Goal: Information Seeking & Learning: Learn about a topic

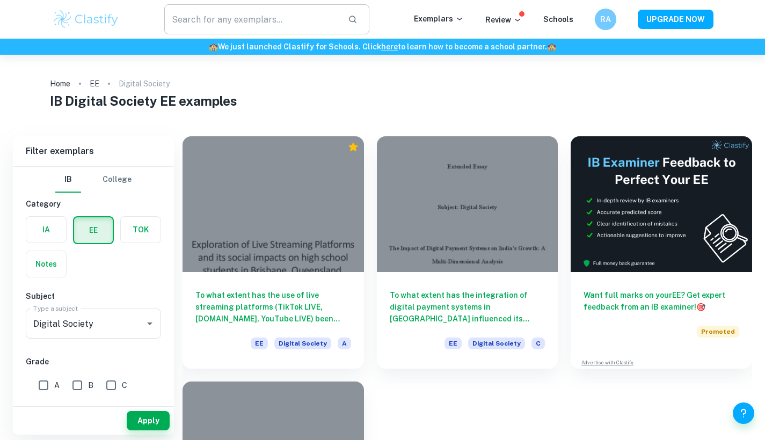
click at [253, 23] on input "text" at bounding box center [252, 19] width 176 height 30
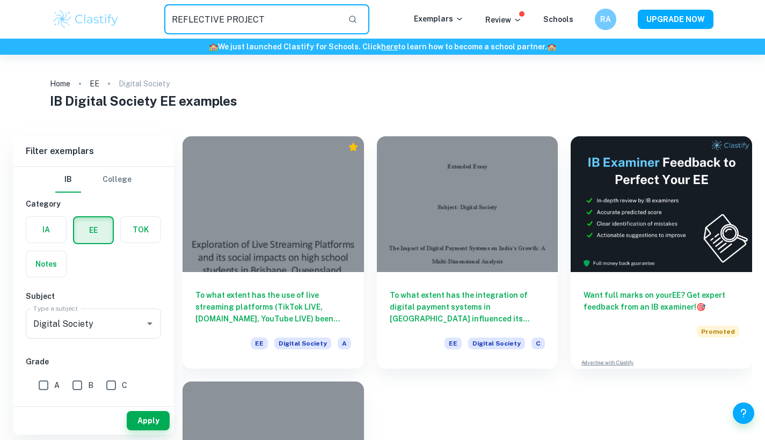
type input "REFLECTIVE PROJECT"
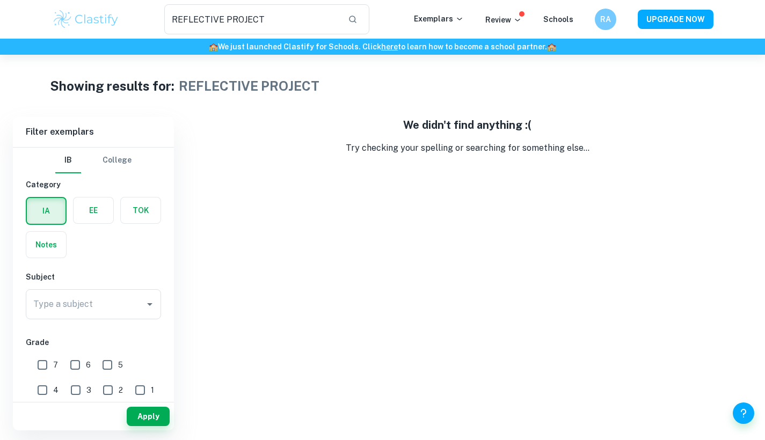
click at [67, 169] on button "IB" at bounding box center [68, 161] width 26 height 26
click at [41, 257] on label "button" at bounding box center [46, 245] width 40 height 26
click at [0, 0] on input "radio" at bounding box center [0, 0] width 0 height 0
click at [107, 313] on input "Type a subject" at bounding box center [86, 304] width 110 height 20
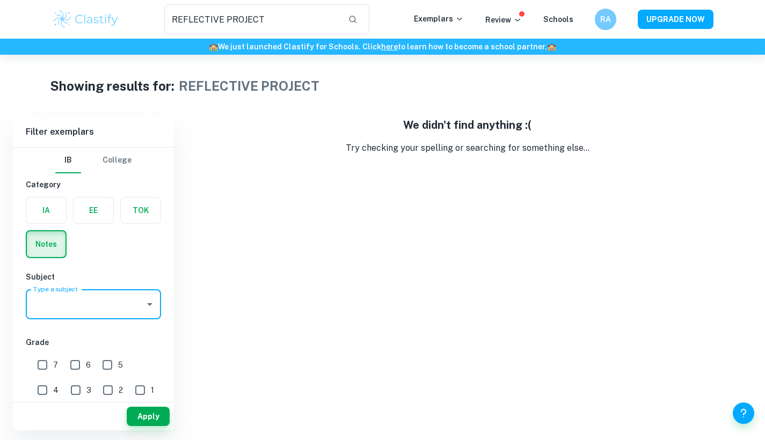
click at [107, 313] on input "Type a subject" at bounding box center [86, 304] width 110 height 20
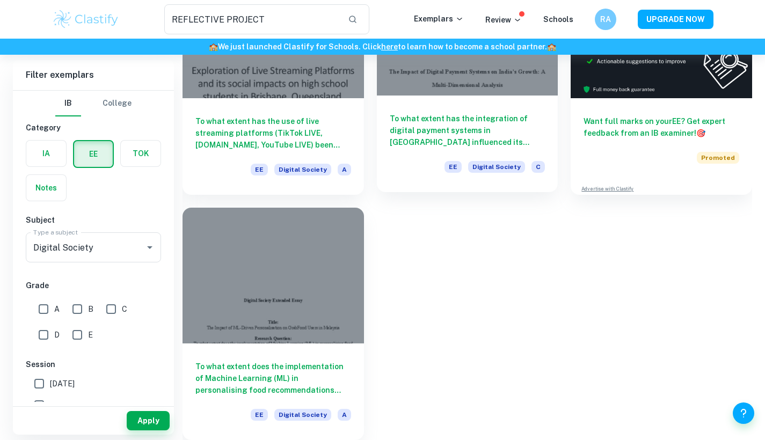
scroll to position [174, 0]
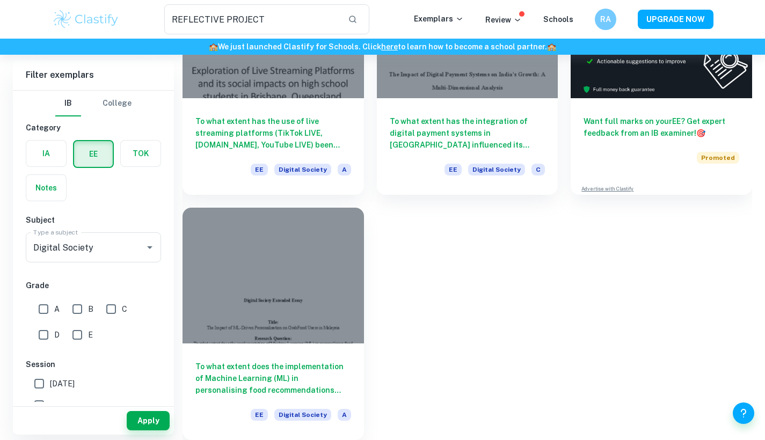
click at [312, 199] on div "To what extent does the implementation of Machine Learning (ML) in personalisin…" at bounding box center [267, 317] width 194 height 245
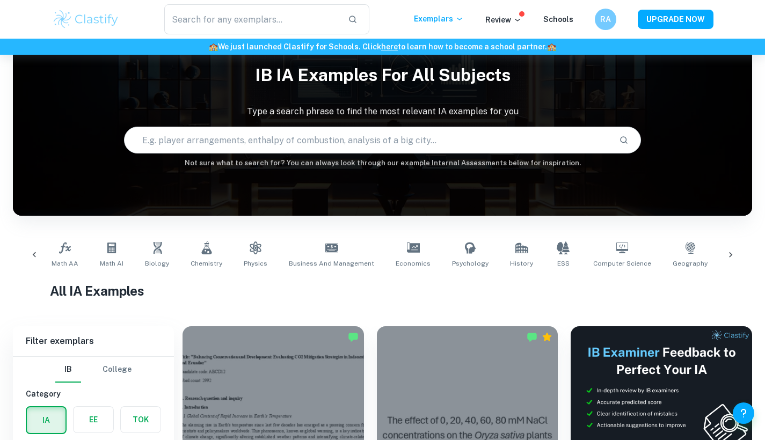
scroll to position [0, 59]
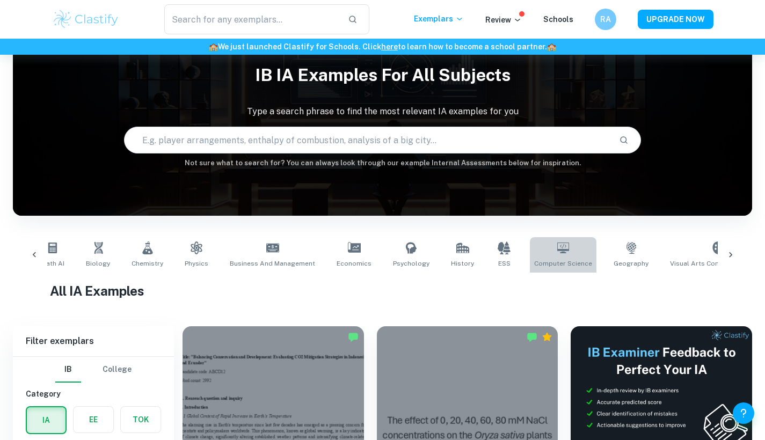
click at [551, 257] on link "Computer Science" at bounding box center [563, 254] width 67 height 35
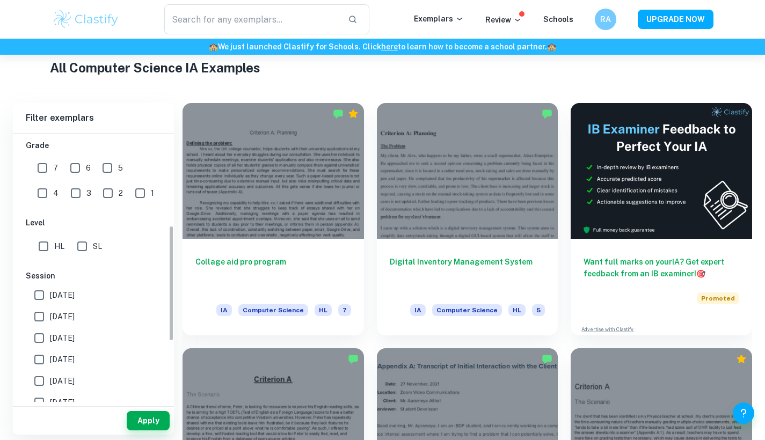
scroll to position [242, 0]
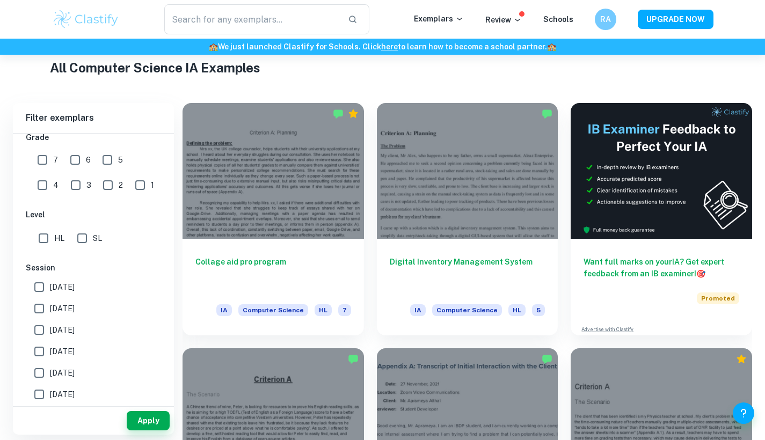
click at [46, 245] on input "HL" at bounding box center [43, 238] width 21 height 21
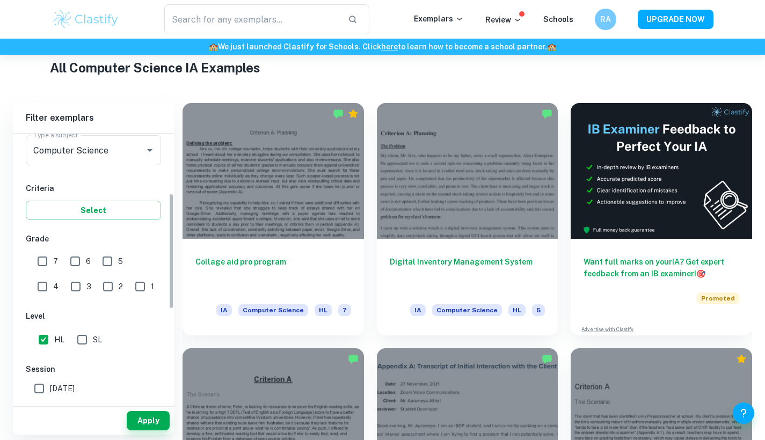
scroll to position [139, 0]
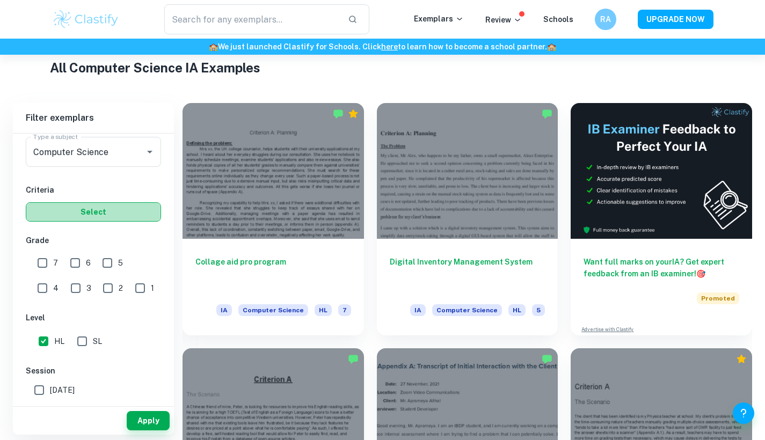
click at [87, 208] on button "Select" at bounding box center [93, 211] width 135 height 19
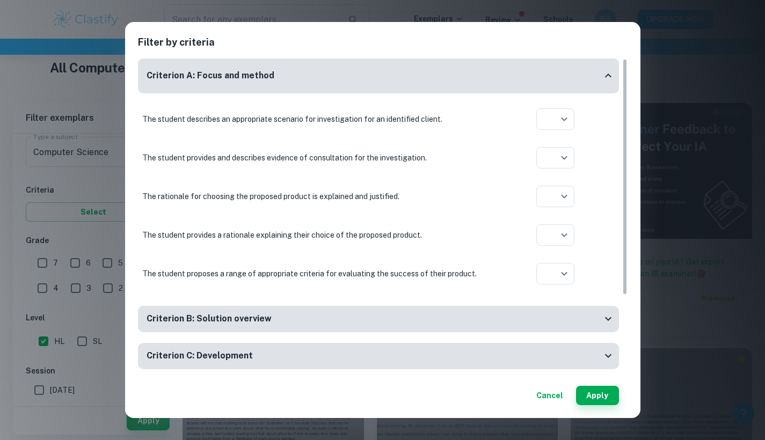
click at [542, 401] on button "Cancel" at bounding box center [549, 395] width 35 height 19
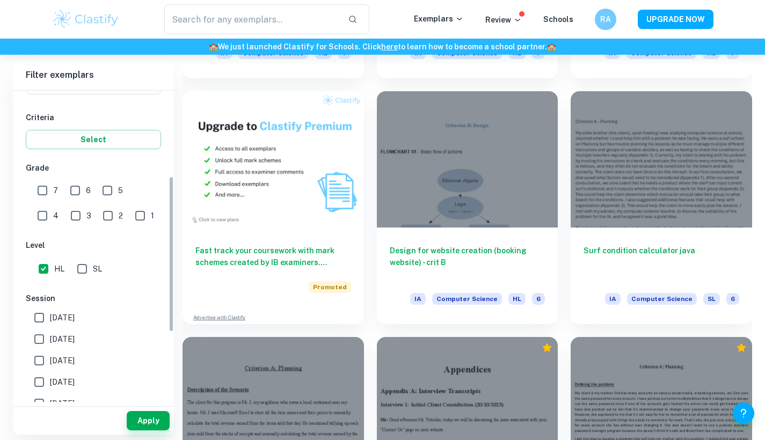
scroll to position [171, 0]
click at [33, 268] on input "HL" at bounding box center [43, 266] width 21 height 21
checkbox input "false"
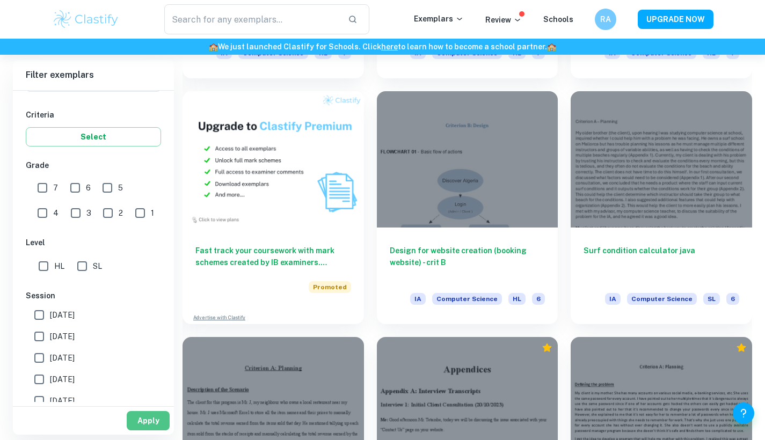
click at [156, 417] on button "Apply" at bounding box center [148, 420] width 43 height 19
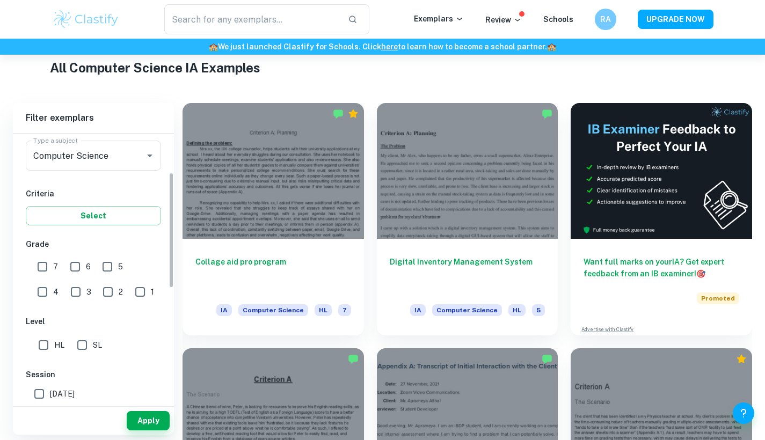
scroll to position [43, 0]
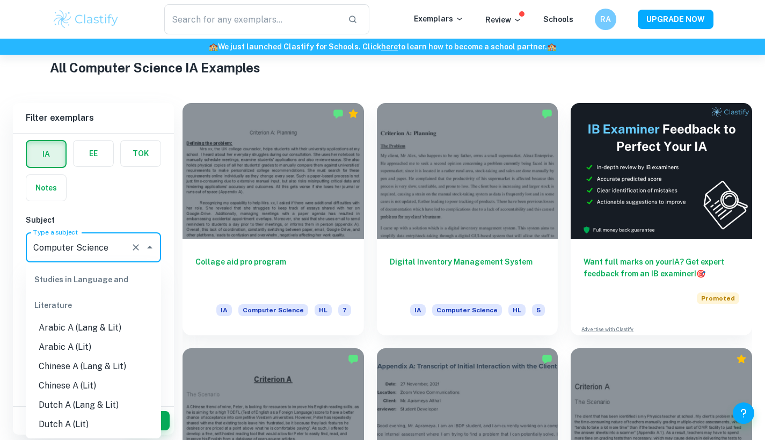
click at [98, 243] on input "Computer Science" at bounding box center [79, 247] width 96 height 20
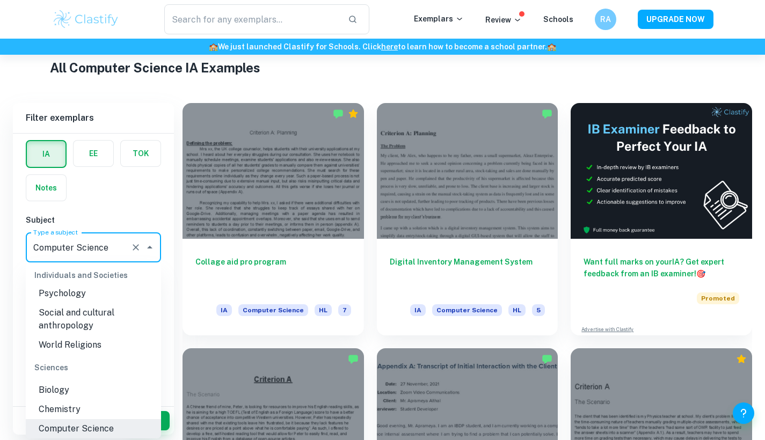
click at [135, 205] on div "IB College Category IA EE TOK Notes Subject Type a subject Computer Science Typ…" at bounding box center [93, 401] width 161 height 621
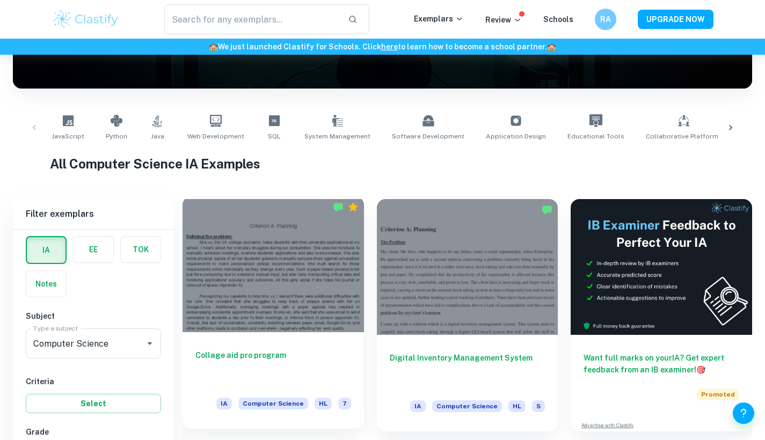
scroll to position [207, 0]
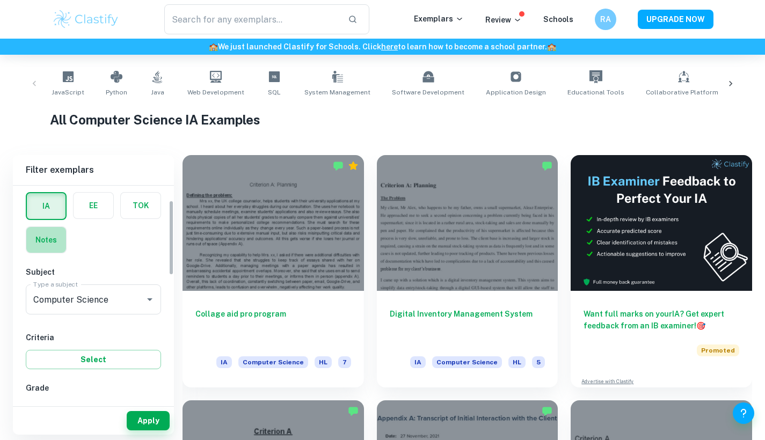
click at [43, 236] on label "button" at bounding box center [46, 240] width 40 height 26
click at [0, 0] on input "radio" at bounding box center [0, 0] width 0 height 0
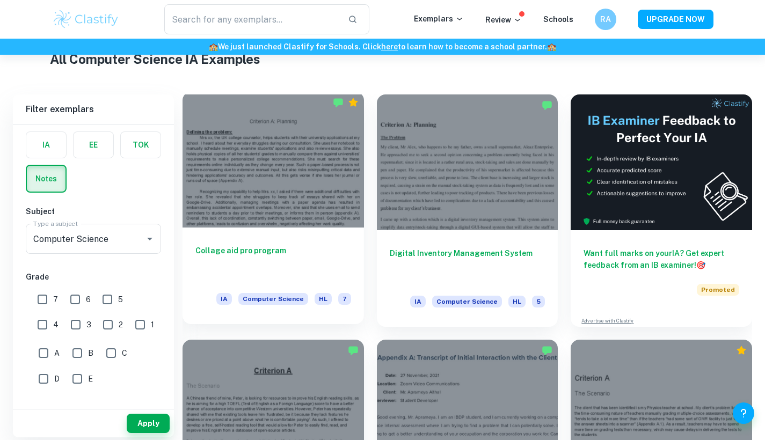
scroll to position [270, 0]
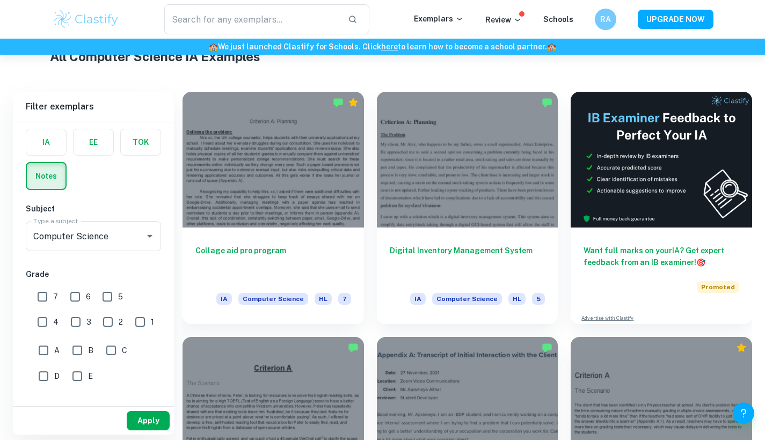
click at [148, 418] on button "Apply" at bounding box center [148, 420] width 43 height 19
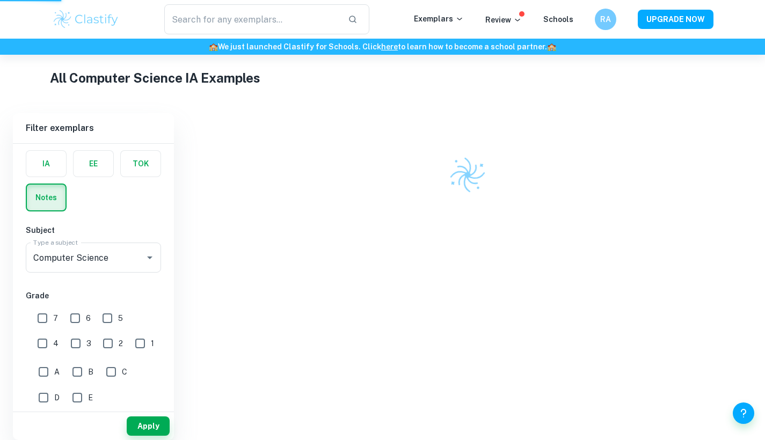
scroll to position [0, 0]
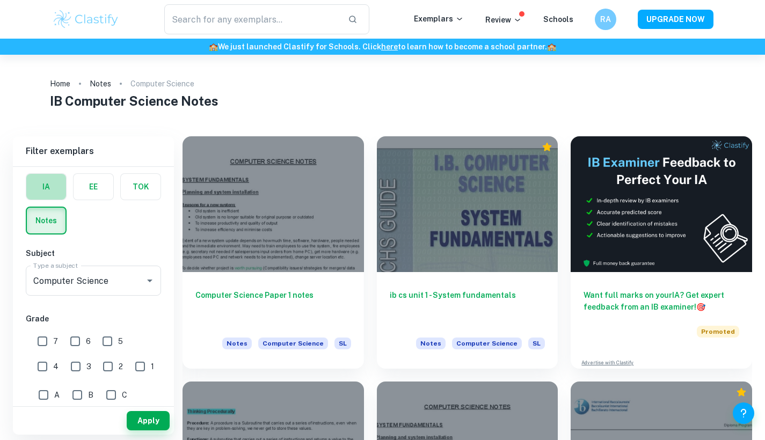
click at [51, 189] on label "button" at bounding box center [46, 187] width 40 height 26
click at [0, 0] on input "radio" at bounding box center [0, 0] width 0 height 0
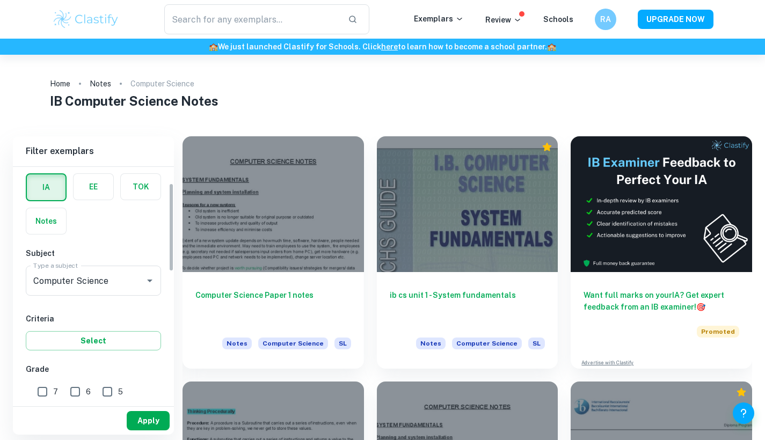
click at [145, 418] on button "Apply" at bounding box center [148, 420] width 43 height 19
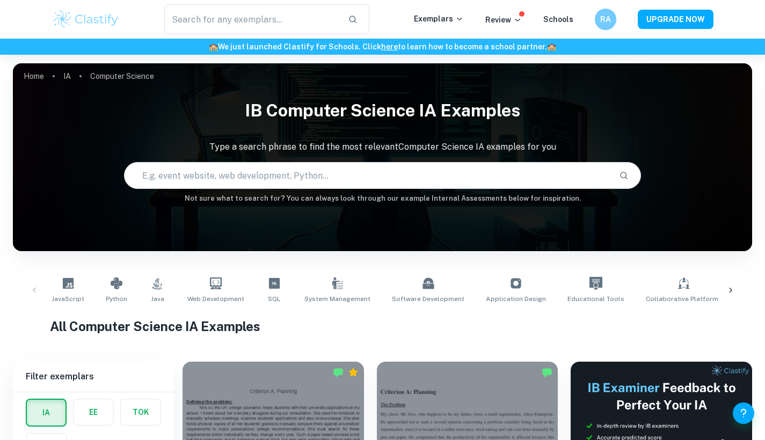
click at [508, 8] on div "​ Exemplars Review Schools RA UPGRADE NOW" at bounding box center [382, 19] width 687 height 30
click at [508, 16] on p "Review" at bounding box center [503, 20] width 37 height 12
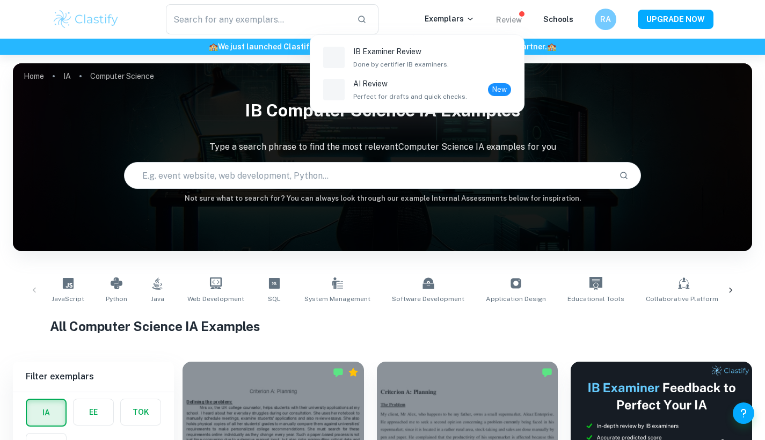
click at [546, 27] on div at bounding box center [382, 220] width 765 height 440
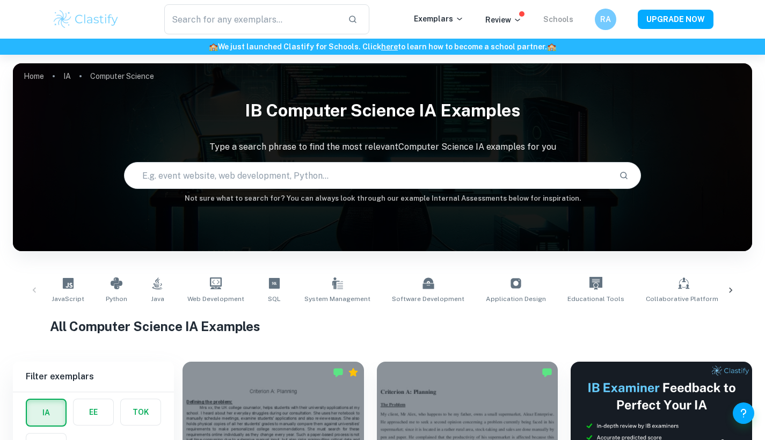
click at [552, 21] on link "Schools" at bounding box center [558, 19] width 30 height 9
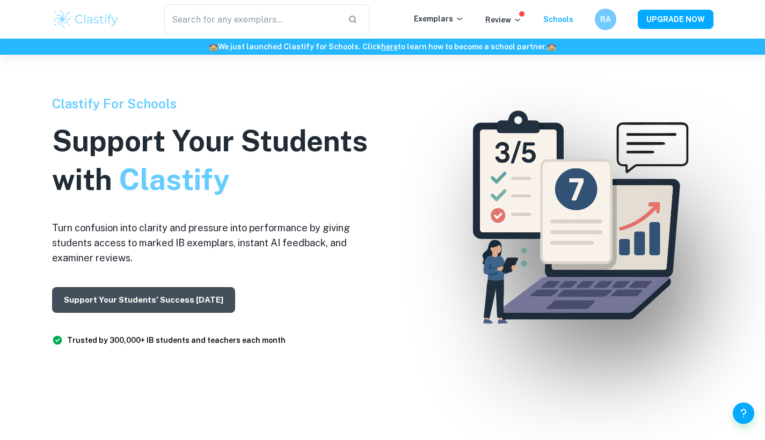
click at [149, 301] on button "Support Your Students’ Success [DATE]" at bounding box center [143, 300] width 183 height 26
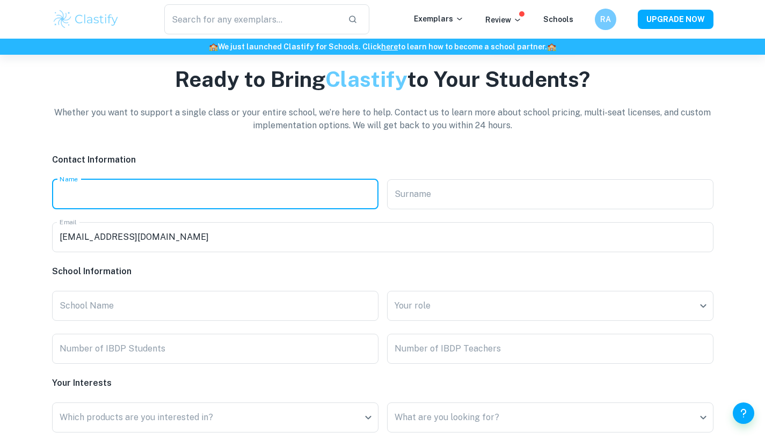
type input "e"
type input "r"
type input "rawand"
click at [424, 208] on input "Surname" at bounding box center [550, 194] width 326 height 30
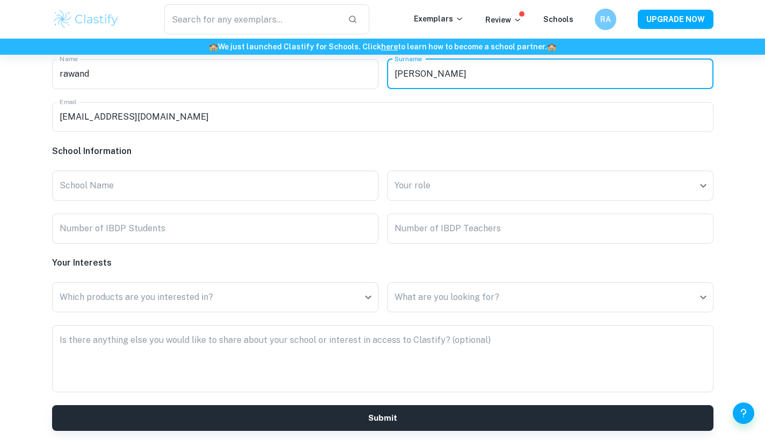
scroll to position [2594, 0]
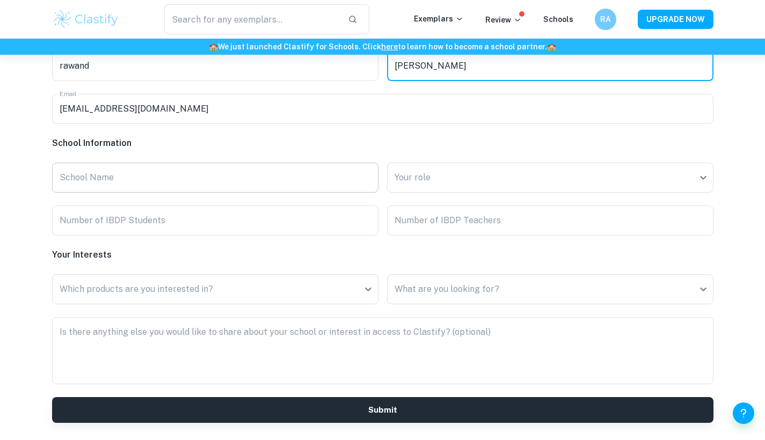
type input "Ali"
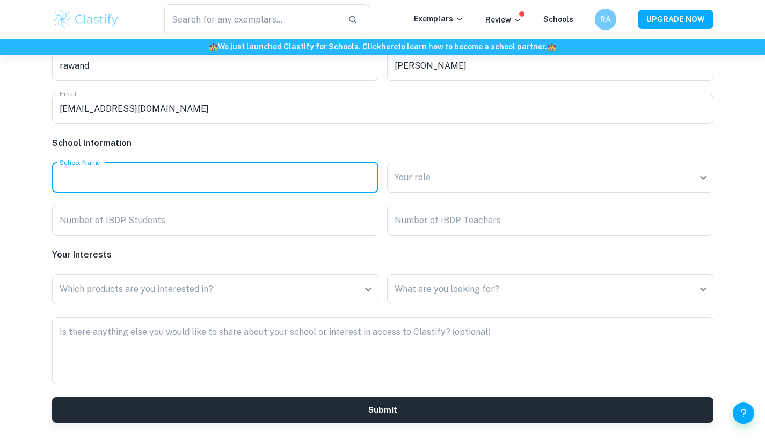
click at [295, 187] on input "School Name" at bounding box center [215, 178] width 326 height 30
type input "raffles word acadmey"
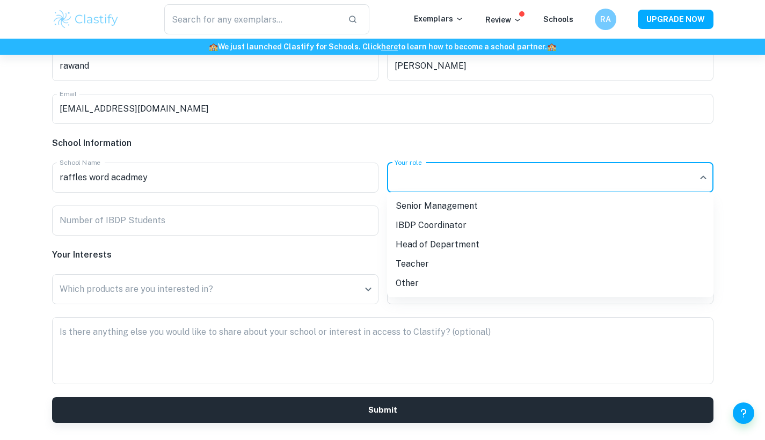
click at [479, 280] on li "Other" at bounding box center [550, 283] width 326 height 19
type input "Other"
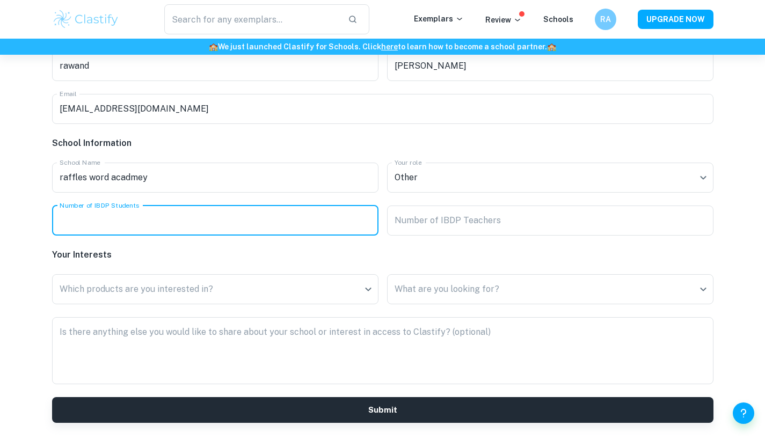
click at [254, 224] on input "Number of IBDP Students" at bounding box center [215, 221] width 326 height 30
type input "9"
type input "60"
click at [450, 219] on input "Number of IBDP Teachers" at bounding box center [550, 221] width 326 height 30
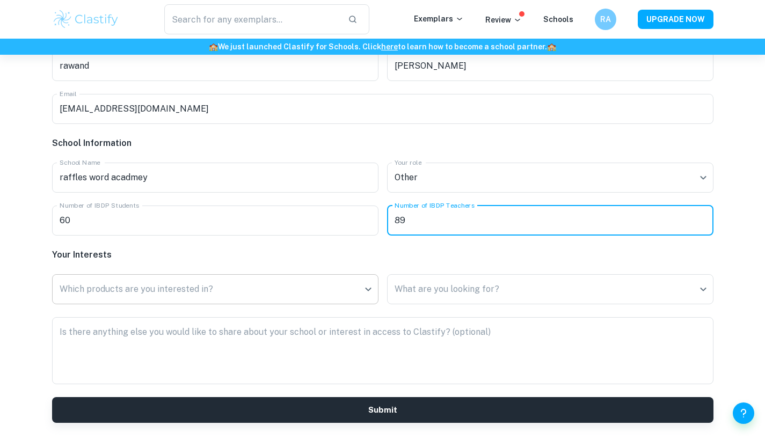
type input "89"
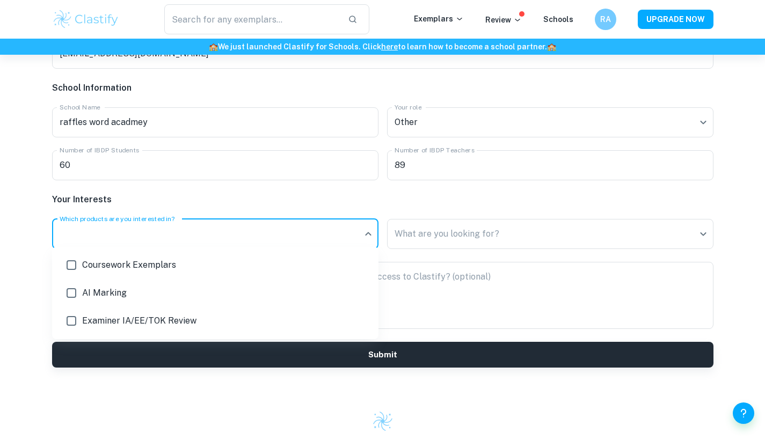
scroll to position [2651, 0]
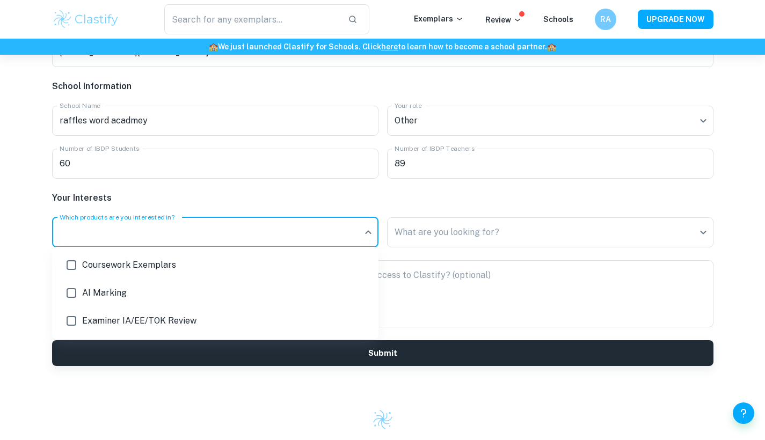
click at [424, 231] on div at bounding box center [382, 220] width 765 height 440
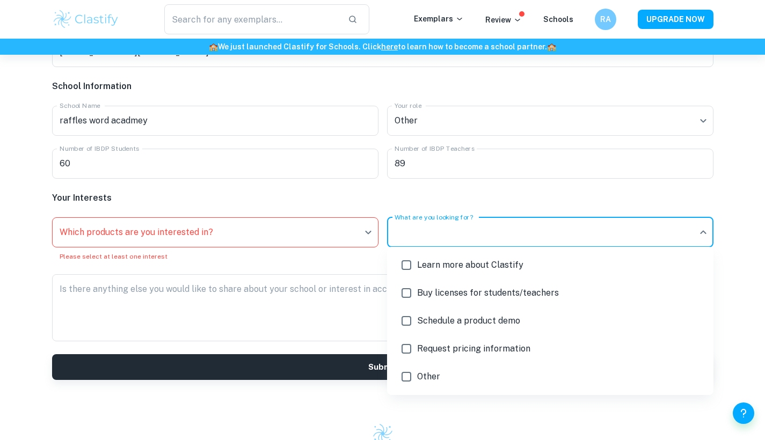
click at [315, 246] on div at bounding box center [382, 220] width 765 height 440
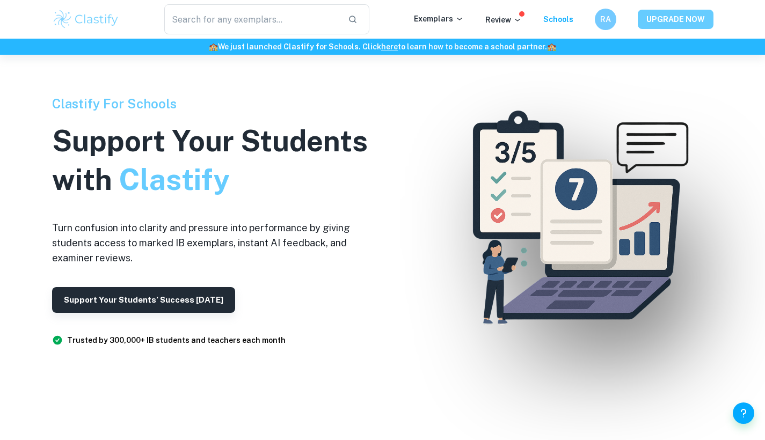
click at [685, 21] on button "UPGRADE NOW" at bounding box center [676, 19] width 76 height 19
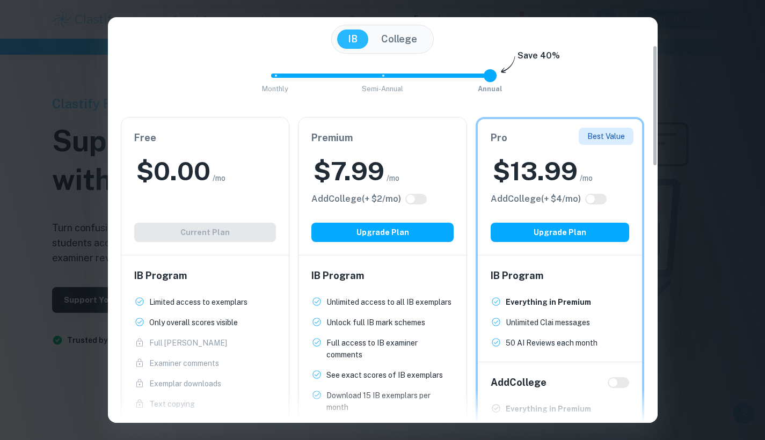
scroll to position [103, 0]
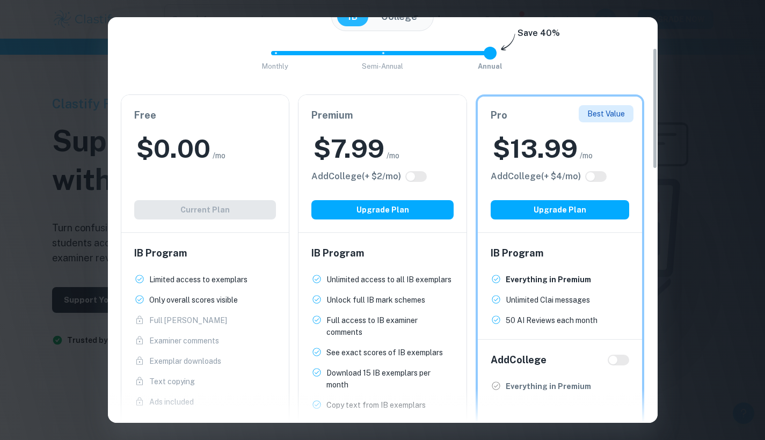
click at [596, 177] on input "checkbox" at bounding box center [591, 176] width 26 height 9
checkbox input "true"
click at [596, 177] on input "checkbox" at bounding box center [601, 176] width 26 height 9
checkbox input "false"
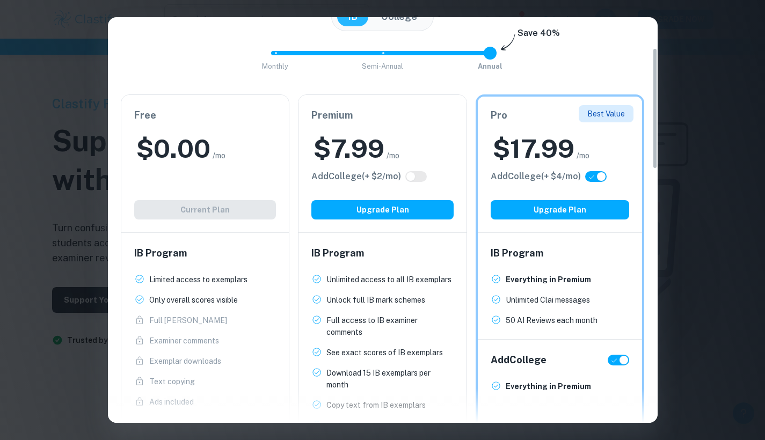
checkbox input "false"
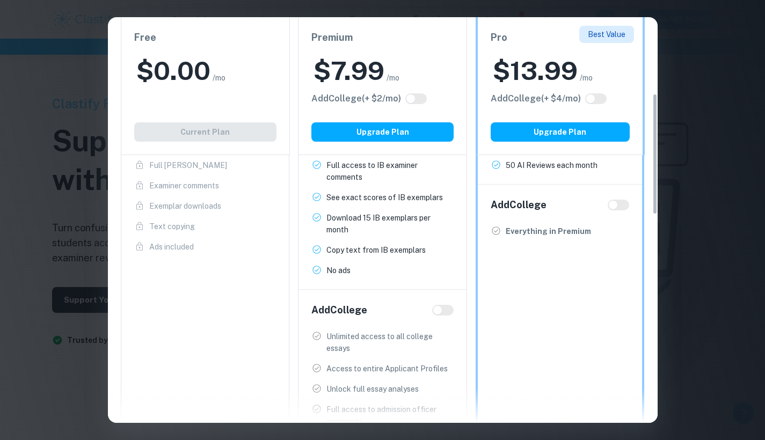
scroll to position [254, 0]
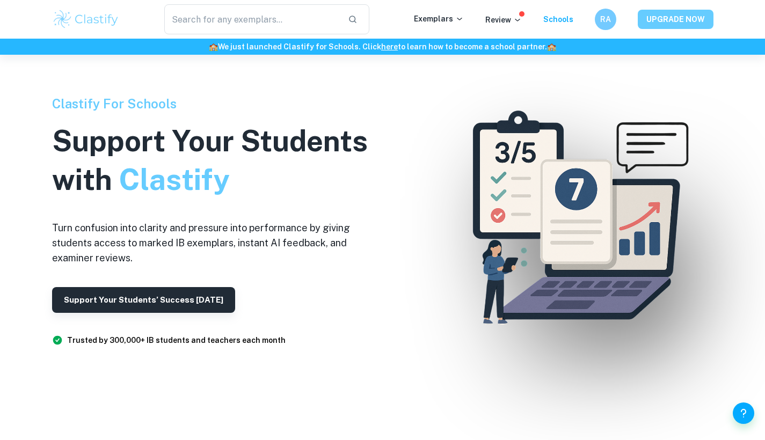
click at [677, 16] on button "UPGRADE NOW" at bounding box center [676, 19] width 76 height 19
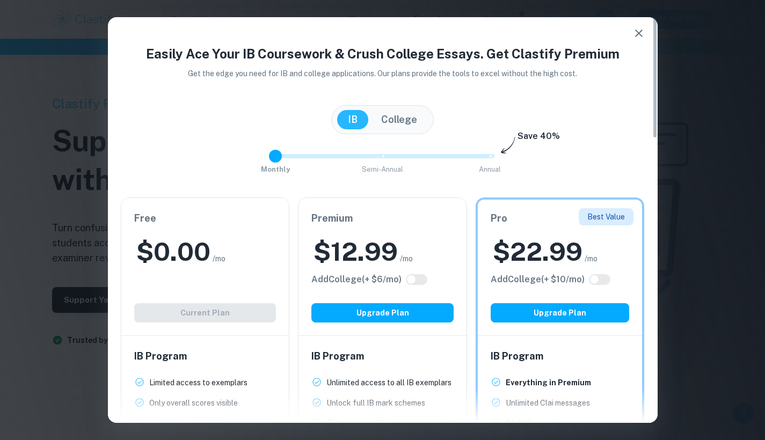
type input "2"
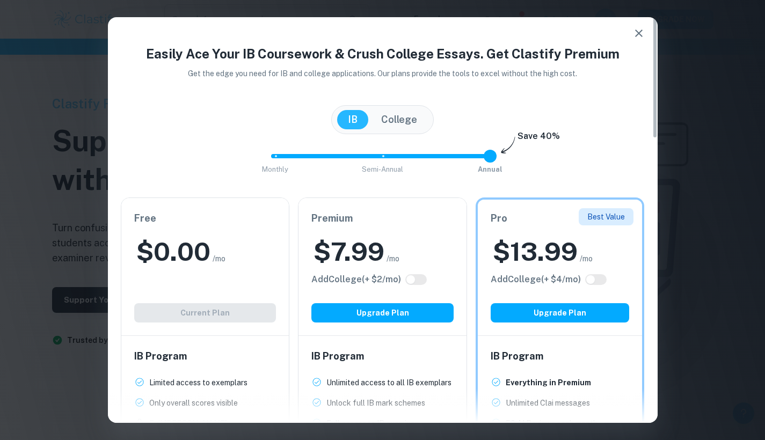
drag, startPoint x: 491, startPoint y: 150, endPoint x: 693, endPoint y: 147, distance: 201.4
click at [693, 147] on div "Easily Ace Your IB Coursework & Crush College Essays. Get Clastify Premium Get …" at bounding box center [382, 220] width 765 height 440
click at [419, 128] on button "College" at bounding box center [398, 119] width 57 height 19
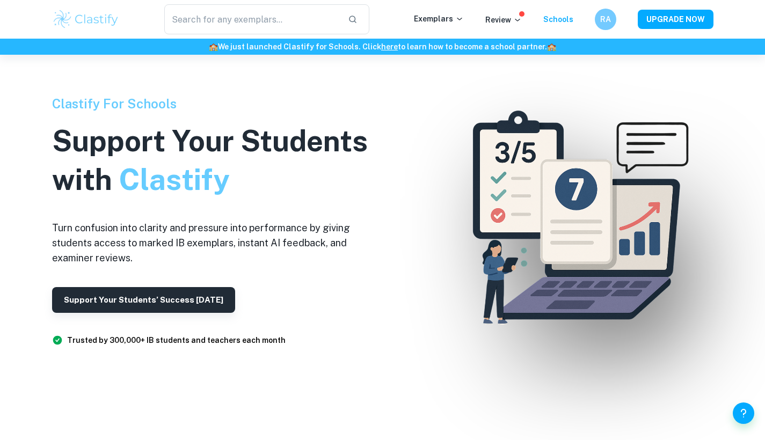
click at [343, 46] on h6 "🏫 We just launched Clastify for Schools. Click here to learn how to become a sc…" at bounding box center [382, 47] width 761 height 12
click at [514, 25] on p "Review" at bounding box center [503, 20] width 37 height 12
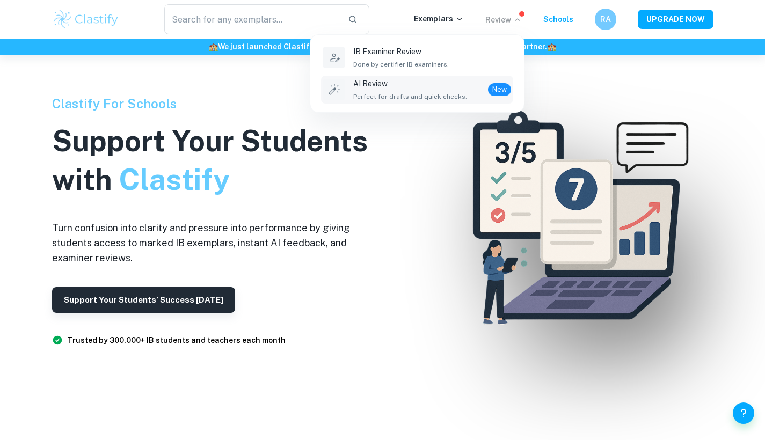
click at [479, 81] on div "AI Review Perfect for drafts and quick checks. New" at bounding box center [432, 90] width 158 height 24
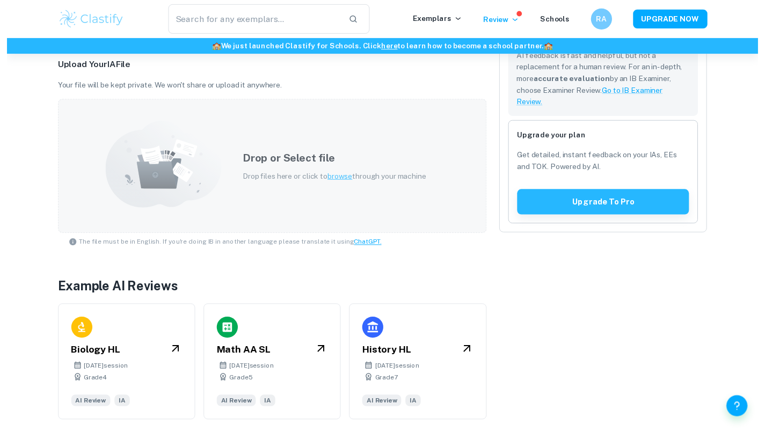
scroll to position [296, 0]
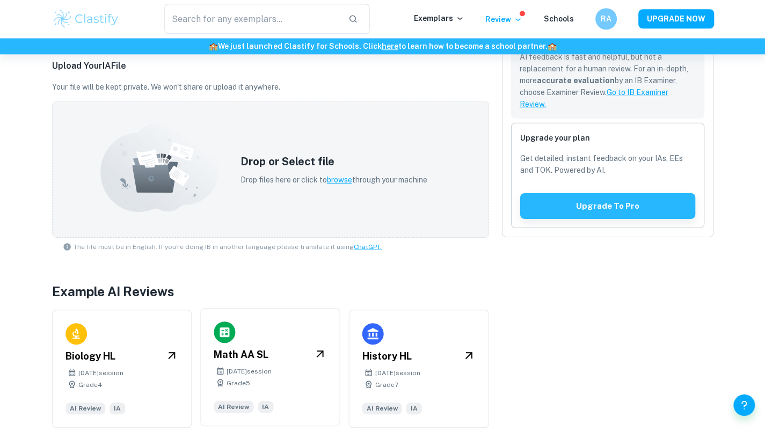
click at [305, 350] on div "Math AA SL" at bounding box center [270, 354] width 113 height 15
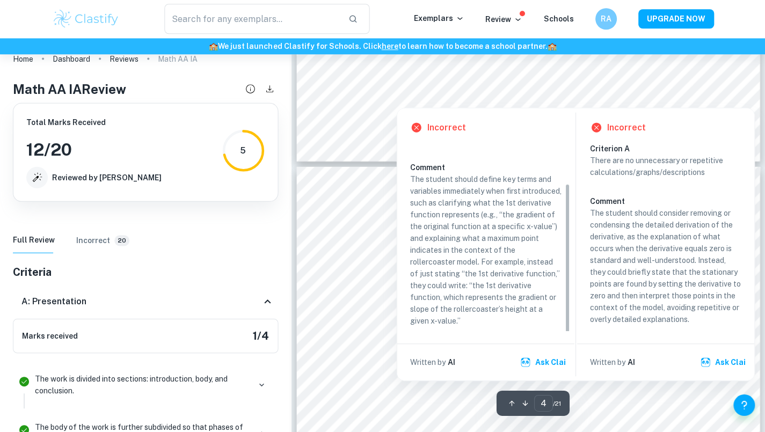
scroll to position [34, 0]
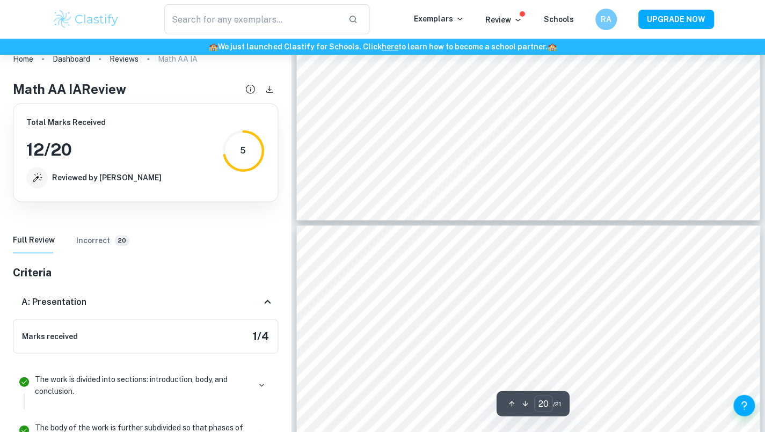
type input "19"
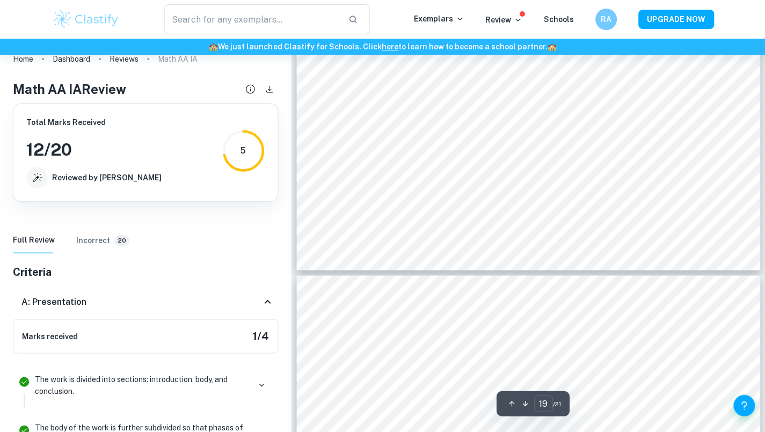
click at [176, 328] on div "Marks received 1 / 4" at bounding box center [145, 336] width 265 height 34
click at [265, 295] on icon at bounding box center [267, 301] width 13 height 13
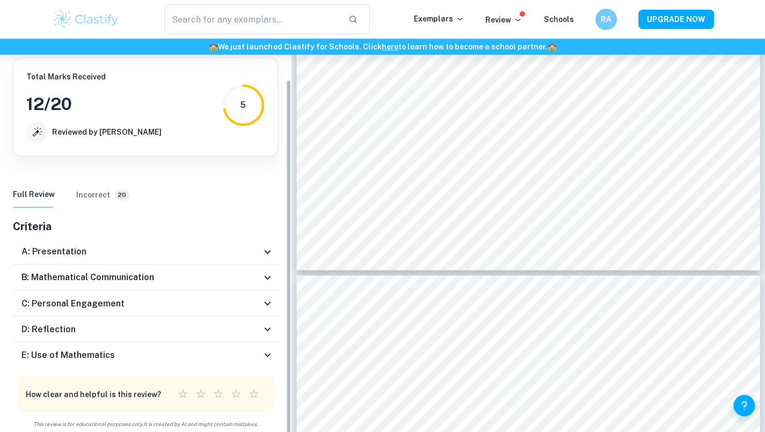
scroll to position [44, 0]
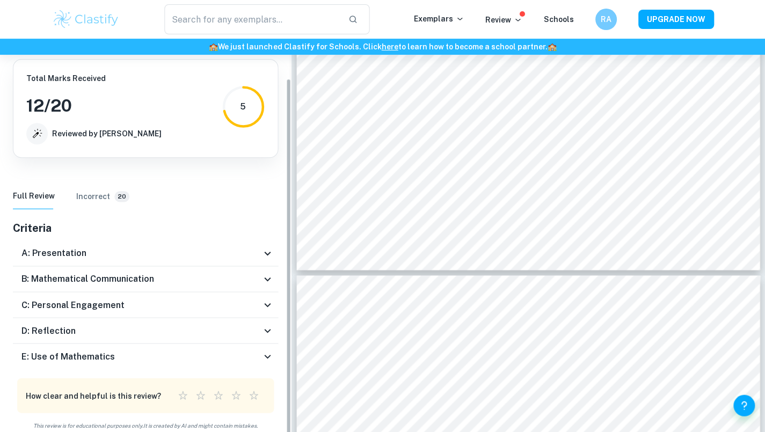
click at [267, 284] on icon at bounding box center [267, 279] width 13 height 13
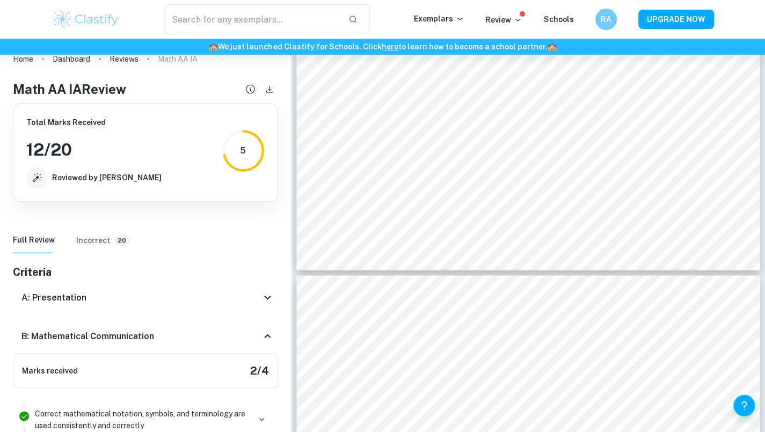
click at [265, 339] on icon at bounding box center [267, 336] width 13 height 13
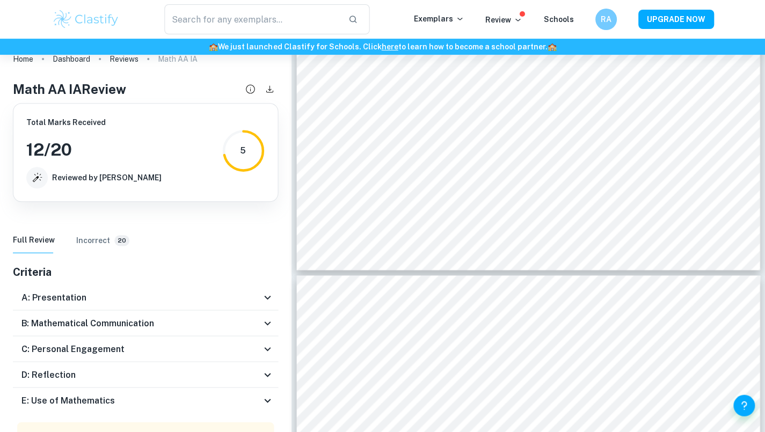
click at [264, 351] on icon at bounding box center [267, 349] width 13 height 13
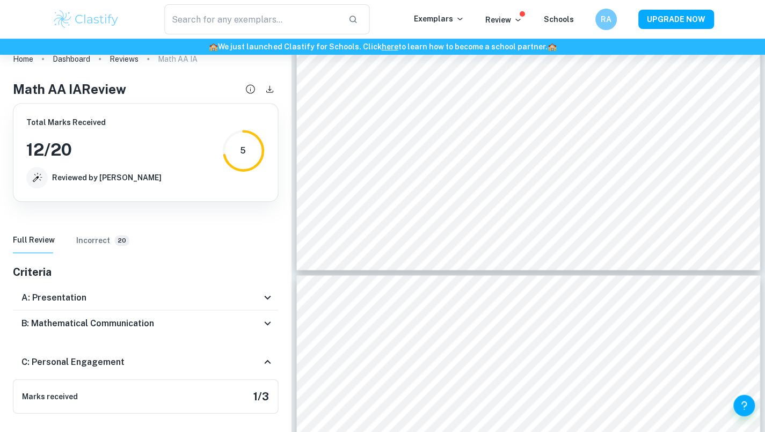
click at [265, 354] on div "C: Personal Engagement" at bounding box center [145, 362] width 265 height 34
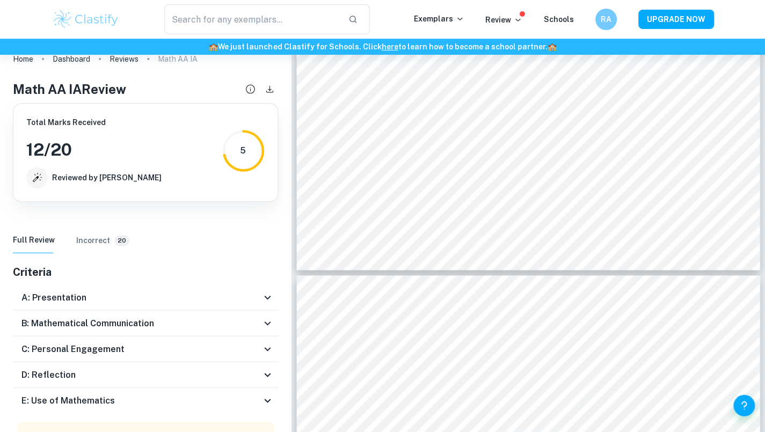
click at [262, 380] on icon at bounding box center [267, 374] width 13 height 13
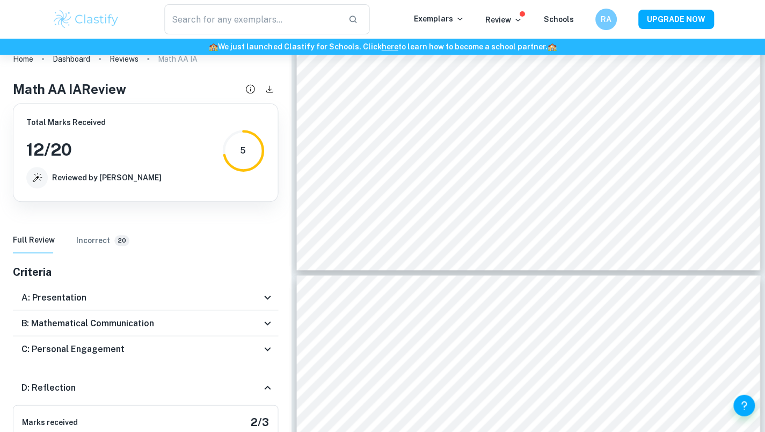
click at [263, 383] on icon at bounding box center [267, 387] width 13 height 13
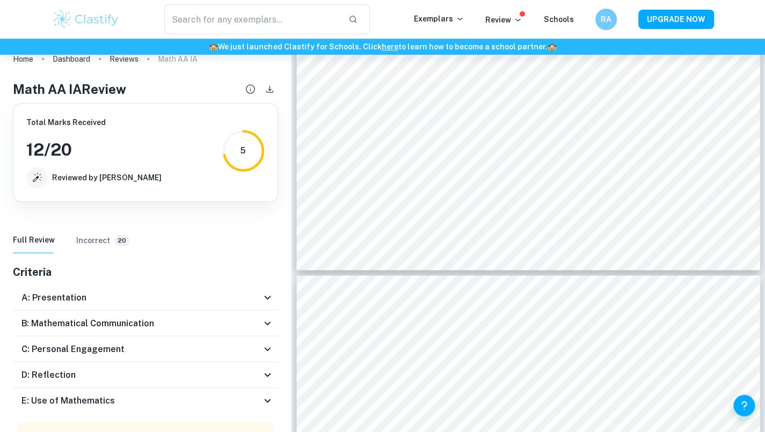
click at [263, 401] on icon at bounding box center [267, 400] width 13 height 13
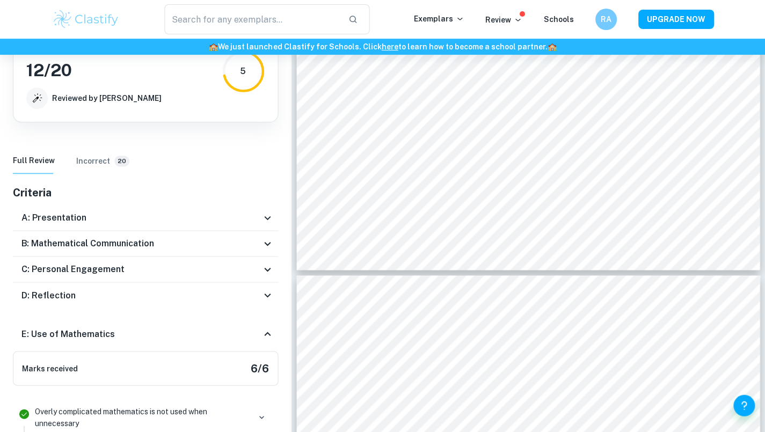
click at [267, 332] on icon at bounding box center [267, 334] width 6 height 4
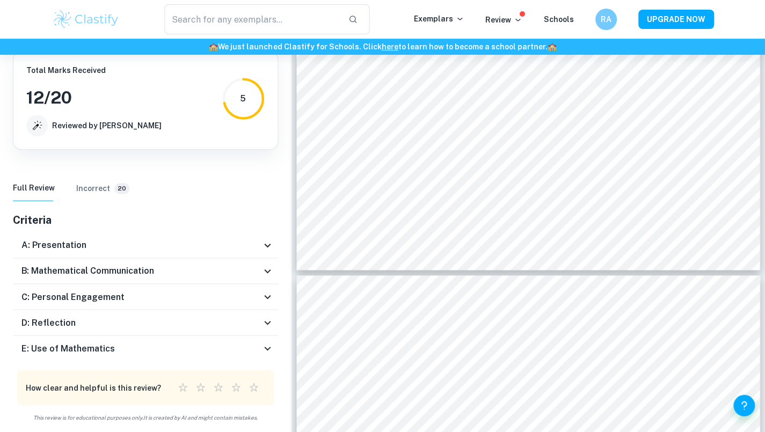
scroll to position [44, 0]
